Goal: Transaction & Acquisition: Subscribe to service/newsletter

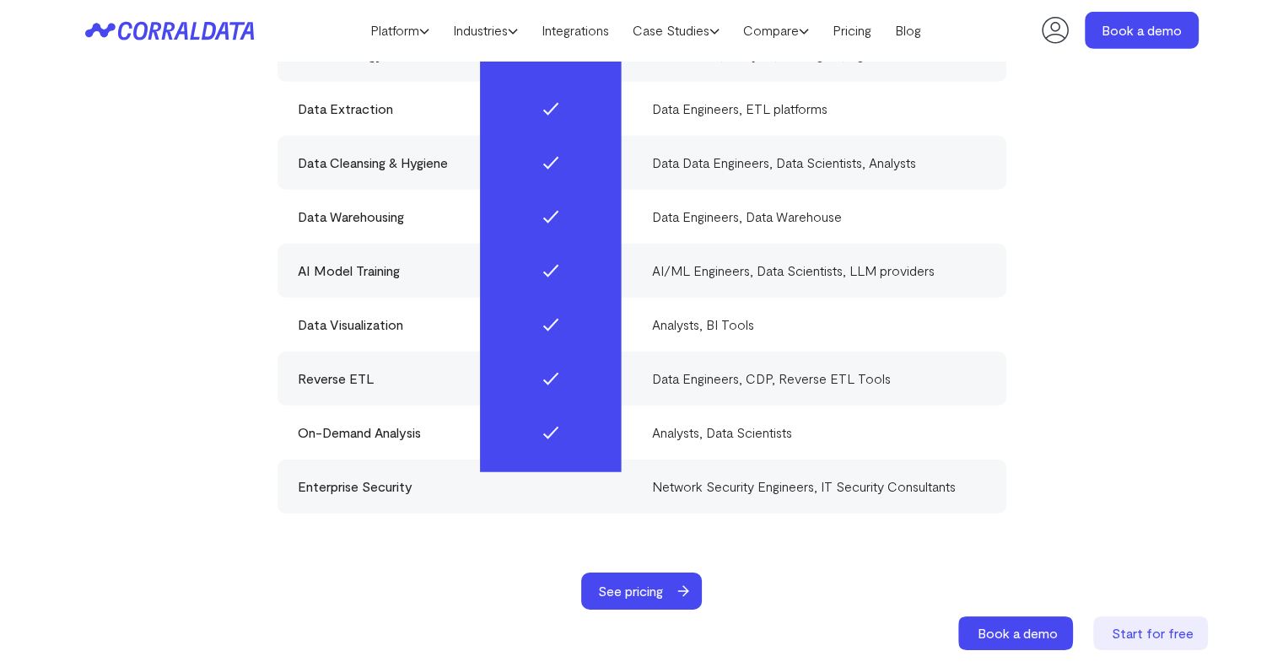
scroll to position [5177, 0]
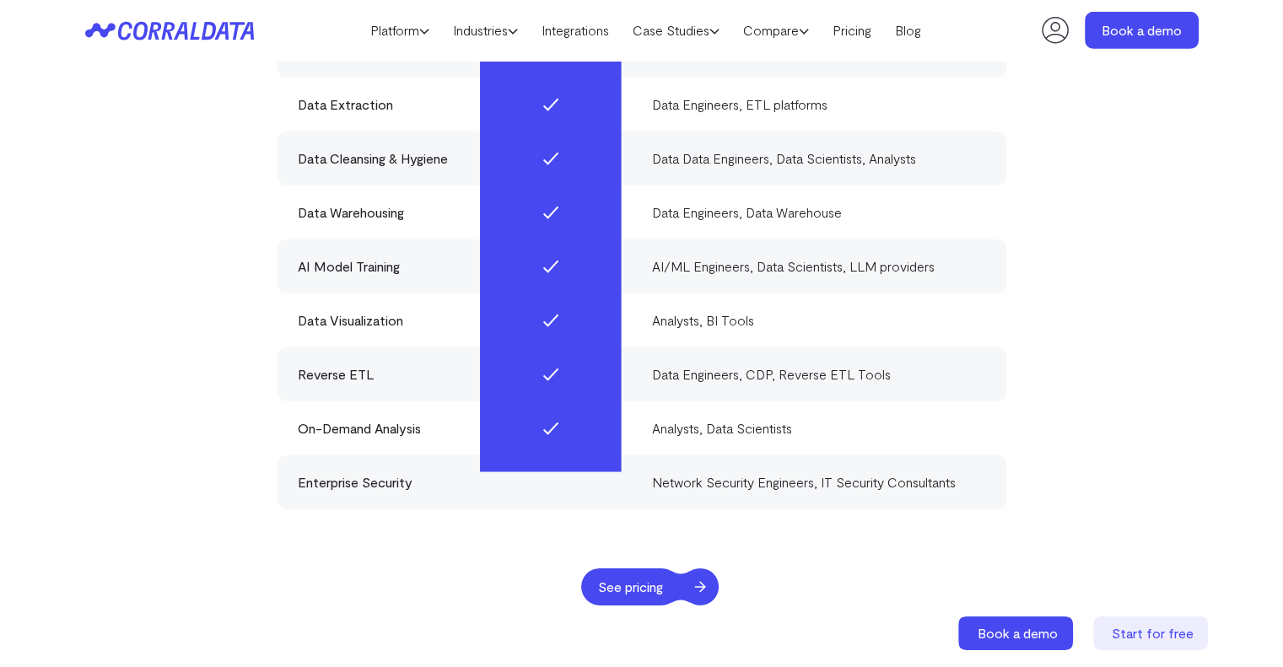
click at [639, 569] on span "See pricing" at bounding box center [630, 587] width 99 height 37
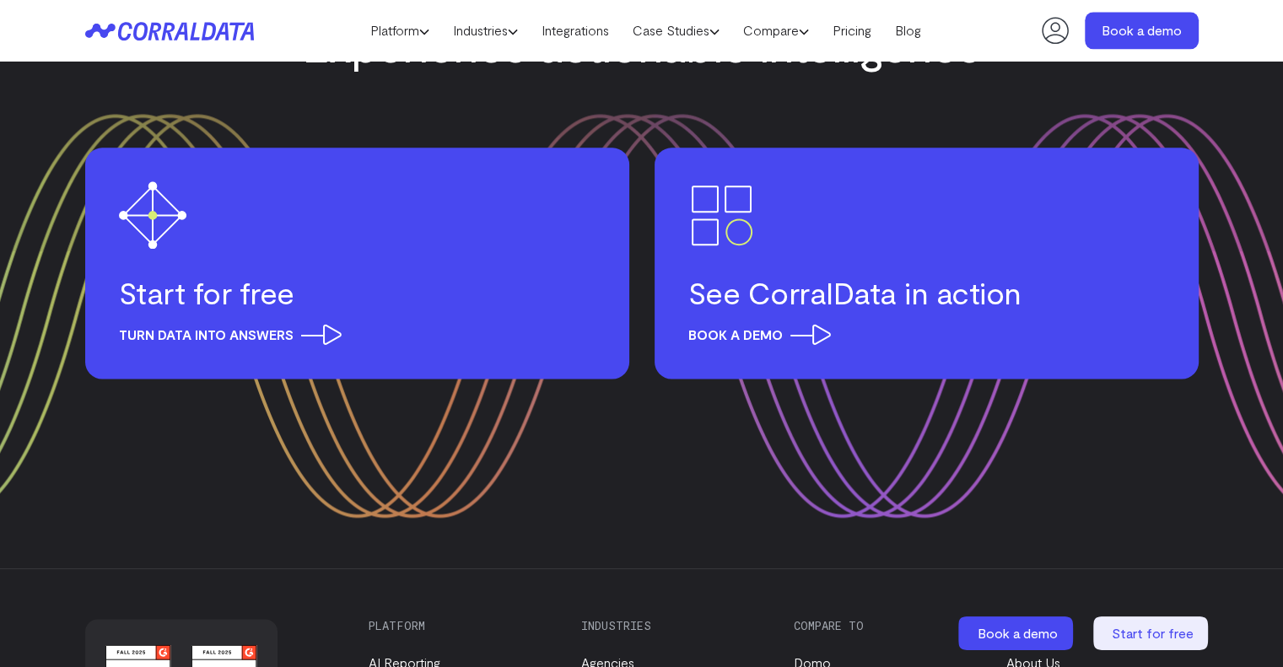
scroll to position [2182, 0]
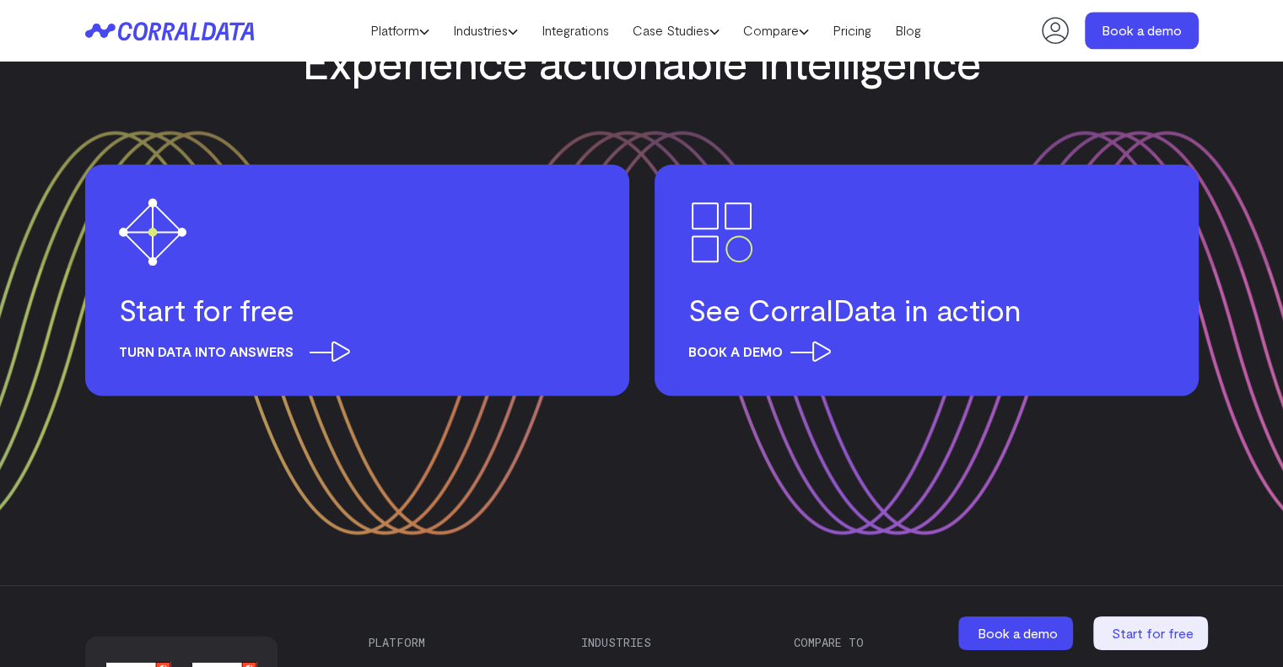
click at [207, 310] on h3 "Start for free" at bounding box center [357, 309] width 477 height 37
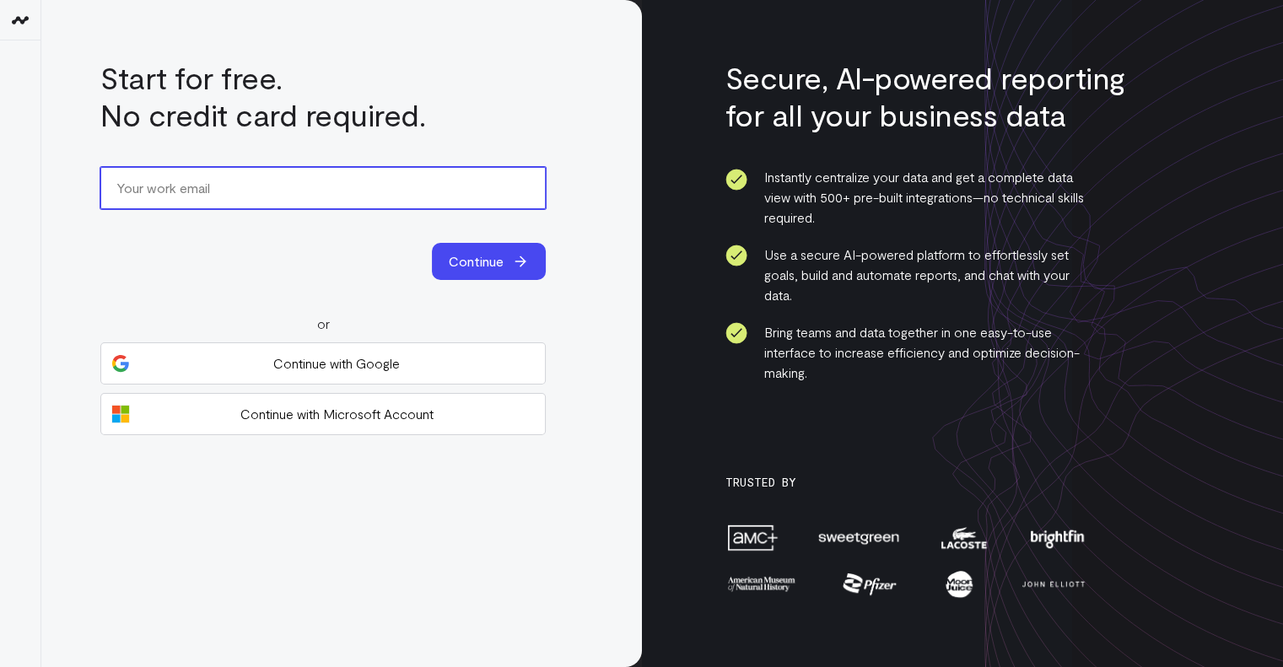
click at [201, 194] on input "email" at bounding box center [322, 188] width 445 height 42
type input "Pmartin6005@gmail.com"
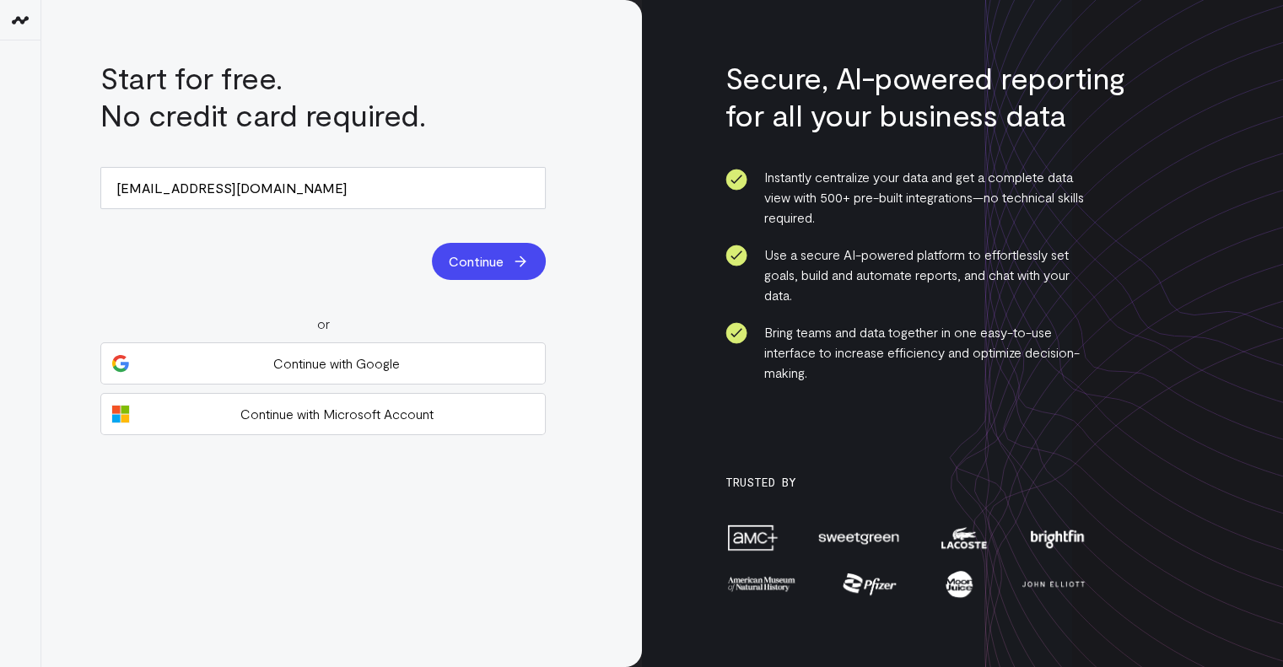
click at [490, 257] on span "Continue" at bounding box center [476, 261] width 55 height 20
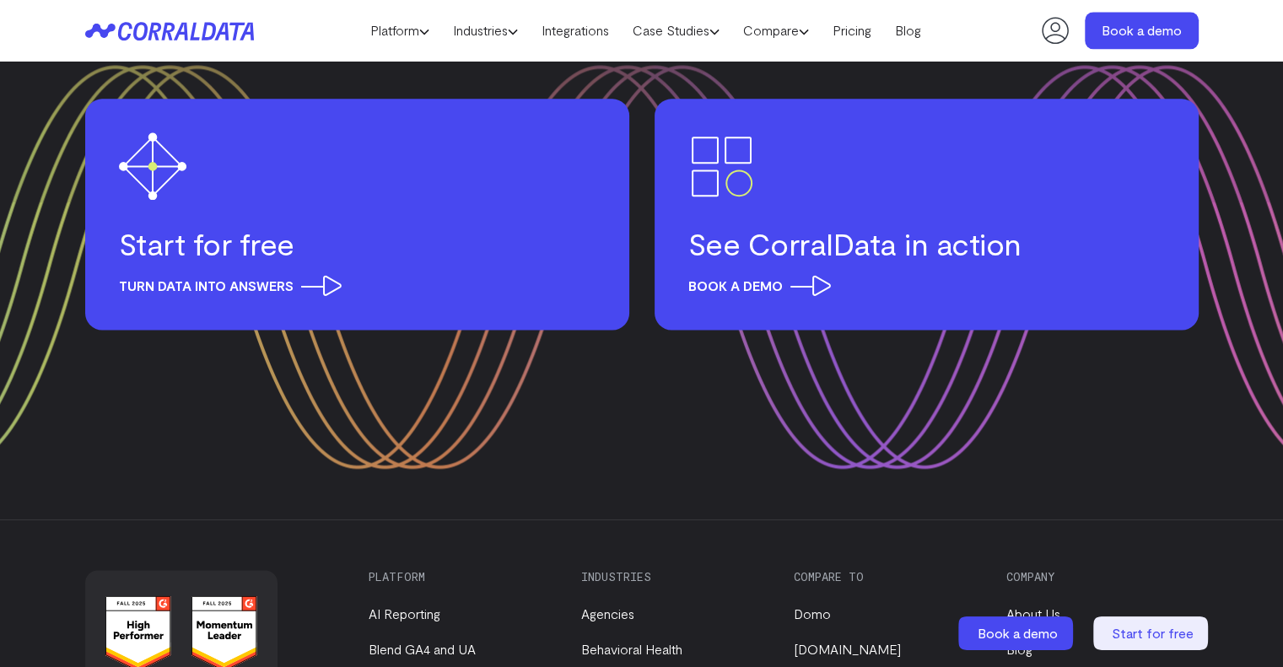
scroll to position [2182, 0]
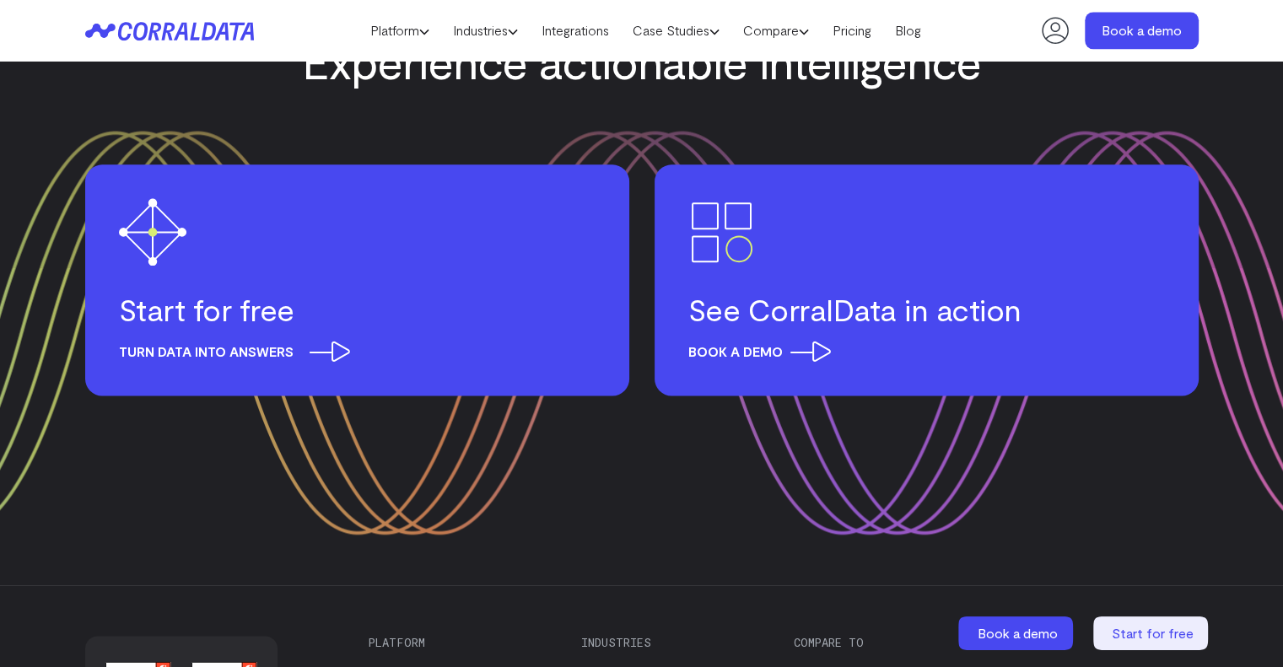
click at [260, 304] on h3 "Start for free" at bounding box center [357, 309] width 477 height 37
